Goal: Task Accomplishment & Management: Use online tool/utility

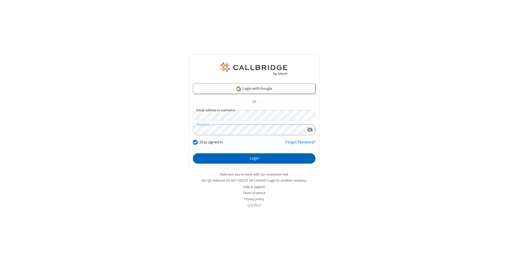
click at [254, 158] on button "Login" at bounding box center [254, 158] width 123 height 11
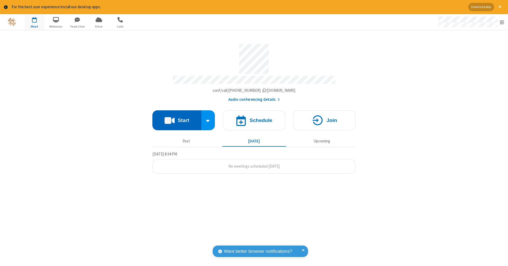
click at [177, 117] on button "Start" at bounding box center [176, 120] width 49 height 20
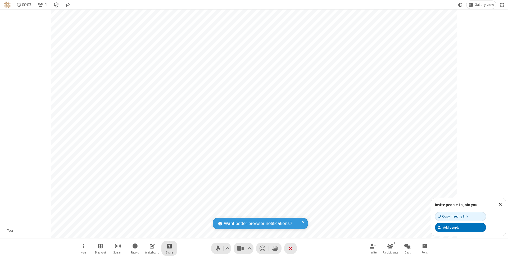
click at [169, 246] on span "Start sharing" at bounding box center [169, 246] width 5 height 7
click at [148, 234] on span "Share my screen" at bounding box center [148, 234] width 6 height 5
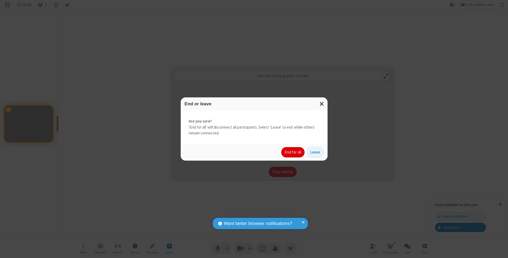
click at [293, 152] on button "End for all" at bounding box center [292, 152] width 23 height 11
